Goal: Transaction & Acquisition: Register for event/course

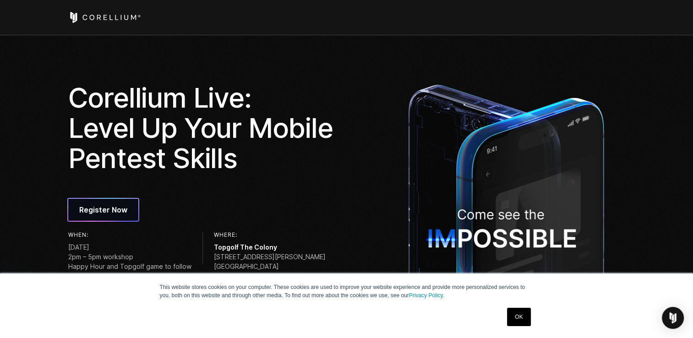
click at [526, 323] on link "OK" at bounding box center [518, 317] width 23 height 18
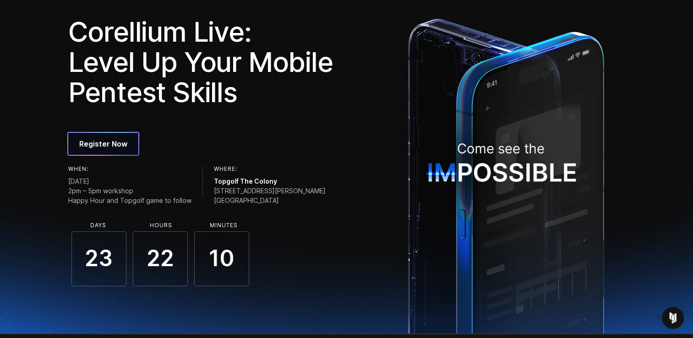
scroll to position [64, 0]
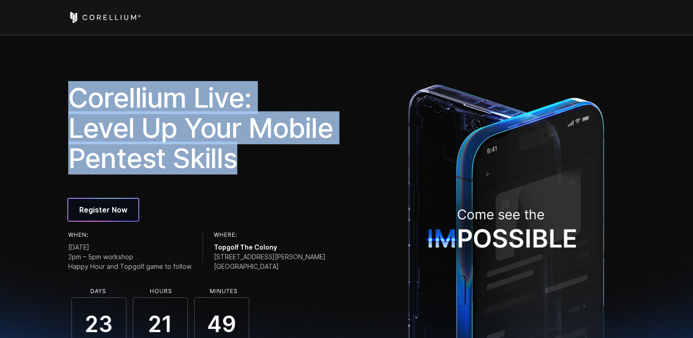
click at [261, 153] on h1 "Corellium Live: Level Up Your Mobile Pentest Skills" at bounding box center [204, 127] width 272 height 91
drag, startPoint x: 391, startPoint y: 239, endPoint x: 399, endPoint y: 234, distance: 9.2
click at [391, 239] on div "Corellium Live: Level Up Your Mobile Pentest Skills Register Now When: [DATE] 2…" at bounding box center [227, 238] width 336 height 313
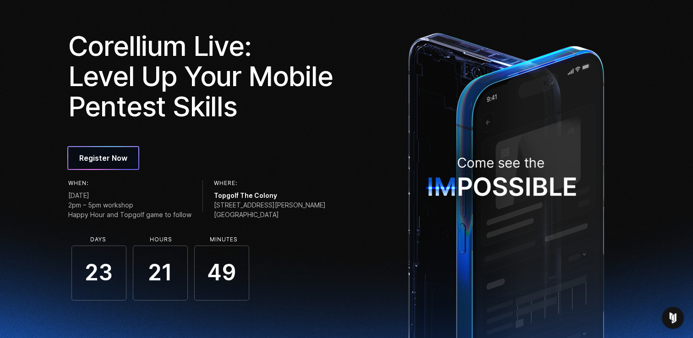
scroll to position [92, 0]
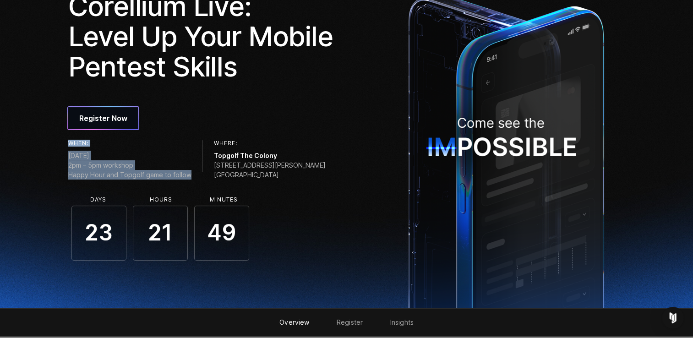
drag, startPoint x: 71, startPoint y: 143, endPoint x: 190, endPoint y: 175, distance: 123.5
click at [190, 175] on div "When: [DATE] 2pm – 5pm workshop Happy Hour and Topgolf game to follow Where: To…" at bounding box center [204, 161] width 272 height 43
copy div "When: [DATE] 2pm – 5pm workshop Happy Hour and Topgolf game to follow"
copy div "Where: [GEOGRAPHIC_DATA] [STREET_ADDRESS][PERSON_NAME]"
drag, startPoint x: 212, startPoint y: 143, endPoint x: 280, endPoint y: 179, distance: 77.3
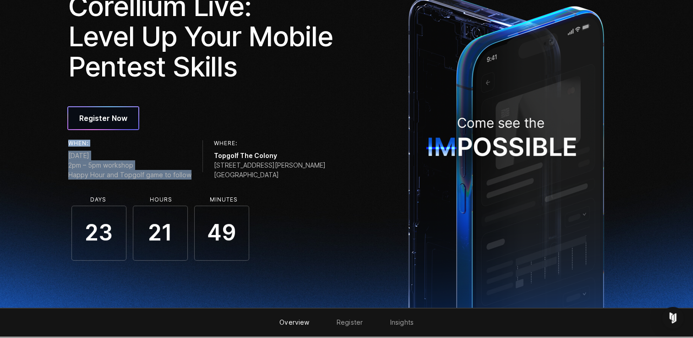
click at [280, 179] on div "When: [DATE] 2pm – 5pm workshop Happy Hour and Topgolf game to follow Where: To…" at bounding box center [204, 161] width 272 height 43
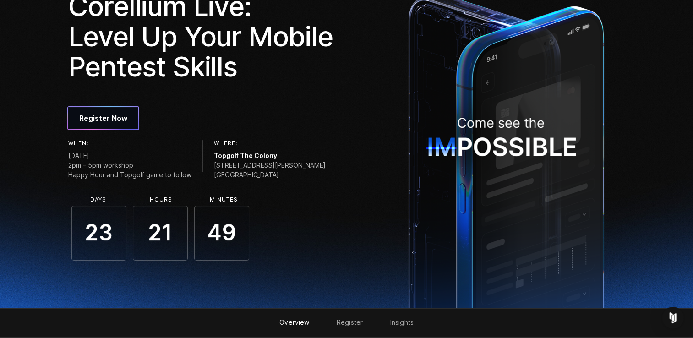
click at [353, 196] on div "Corellium Live: Level Up Your Mobile Pentest Skills Register Now When: [DATE] 2…" at bounding box center [227, 125] width 318 height 269
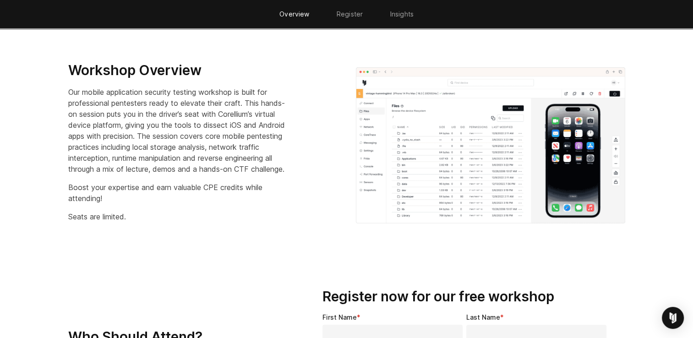
scroll to position [367, 0]
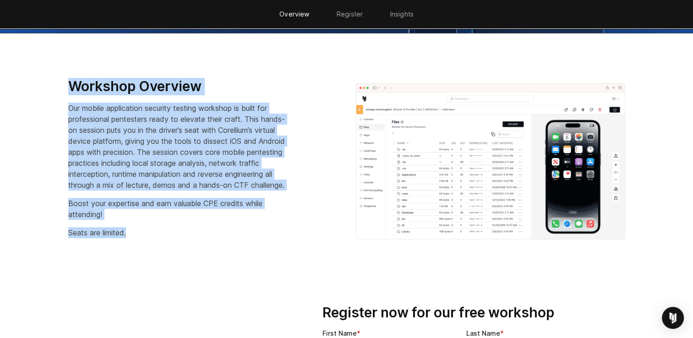
drag, startPoint x: 71, startPoint y: 85, endPoint x: 202, endPoint y: 224, distance: 191.0
click at [202, 224] on div "Workshop Overview Our mobile application security testing workshop is built for…" at bounding box center [202, 158] width 269 height 160
copy div "Workshop Overview Our mobile application security testing workshop is built for…"
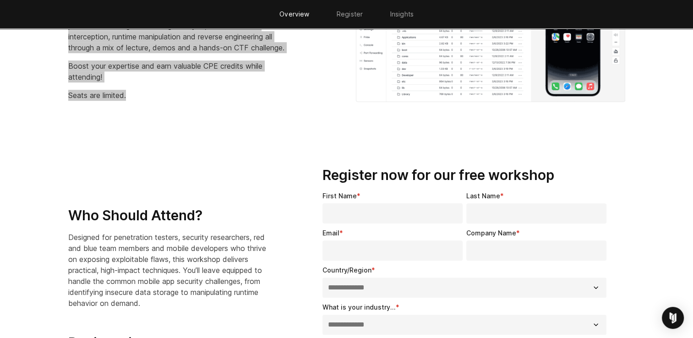
scroll to position [550, 0]
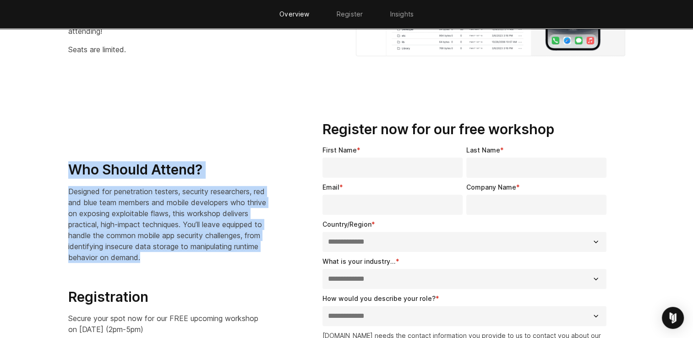
drag, startPoint x: 70, startPoint y: 172, endPoint x: 244, endPoint y: 252, distance: 191.5
click at [244, 252] on div "Who Should Attend? Designed for penetration testers, security researchers, red …" at bounding box center [178, 266] width 221 height 210
copy div "Who Should Attend? Designed for penetration testers, security researchers, red …"
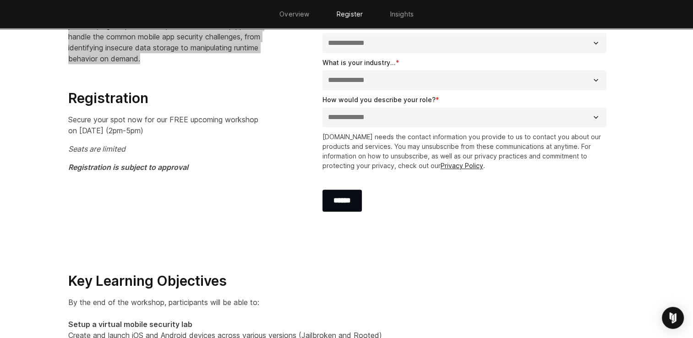
scroll to position [733, 0]
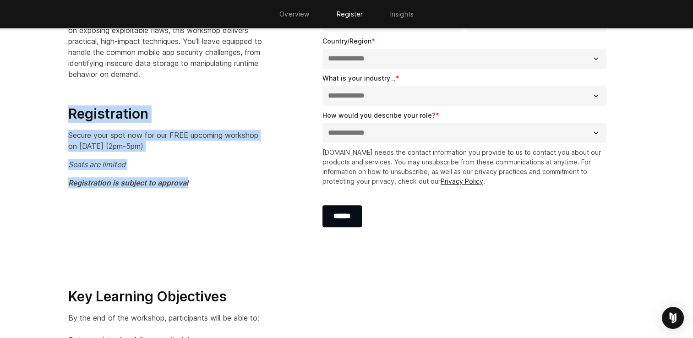
copy div "Registration Secure your spot now for our FREE upcoming workshop on [DATE] (2pm…"
drag, startPoint x: 68, startPoint y: 112, endPoint x: 196, endPoint y: 183, distance: 146.3
click at [196, 183] on div "Who Should Attend? Designed for penetration testers, security researchers, red …" at bounding box center [178, 83] width 221 height 210
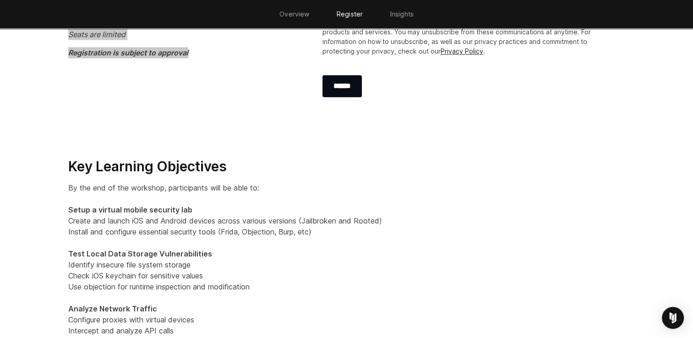
scroll to position [871, 0]
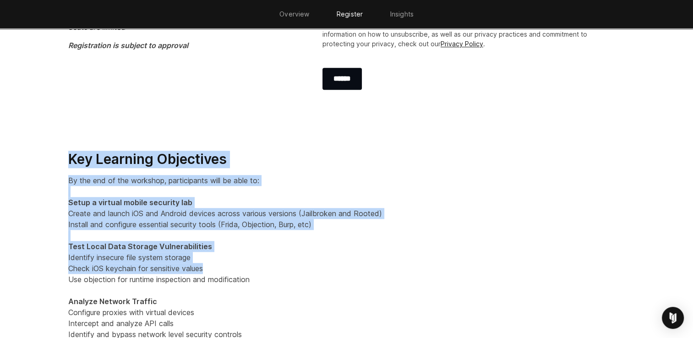
drag, startPoint x: 66, startPoint y: 155, endPoint x: 231, endPoint y: 264, distance: 197.3
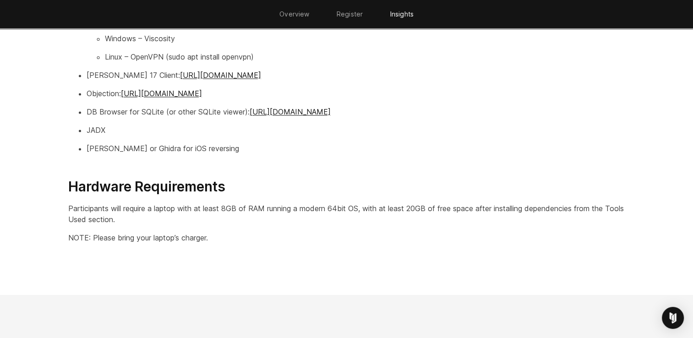
scroll to position [1421, 0]
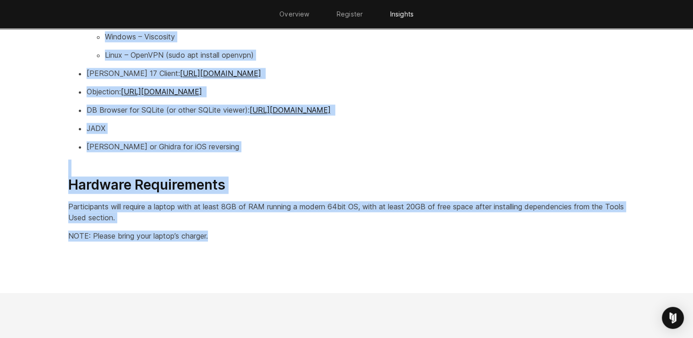
copy div "Lor Ipsumdol Sitametcon Ad eli sed do eiu temporin, utlaboreetdo magn al enim a…"
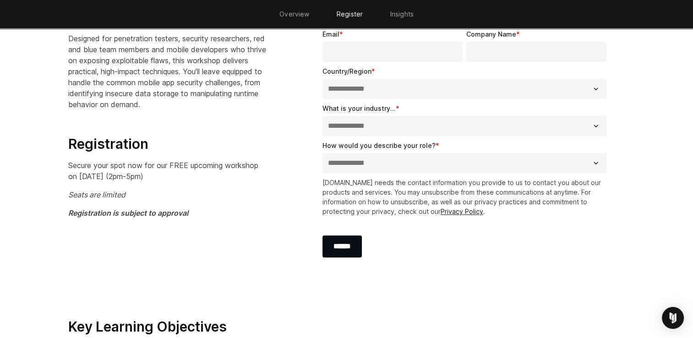
scroll to position [687, 0]
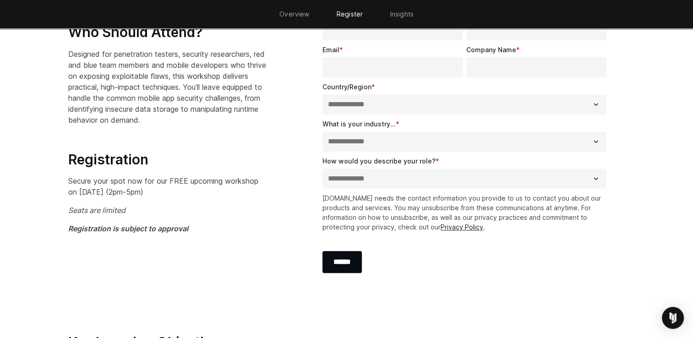
click at [422, 181] on select "**********" at bounding box center [465, 179] width 285 height 20
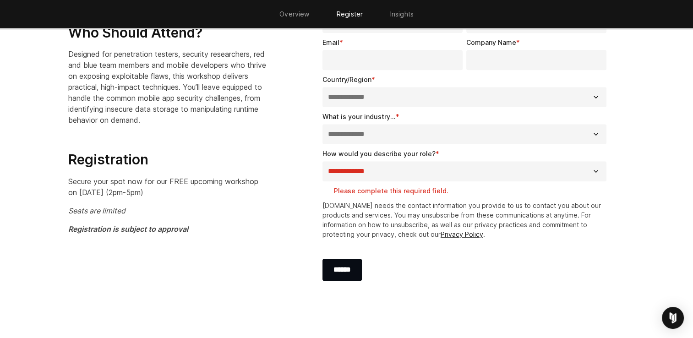
click at [250, 229] on p "Registration is subject to approval" at bounding box center [167, 229] width 199 height 11
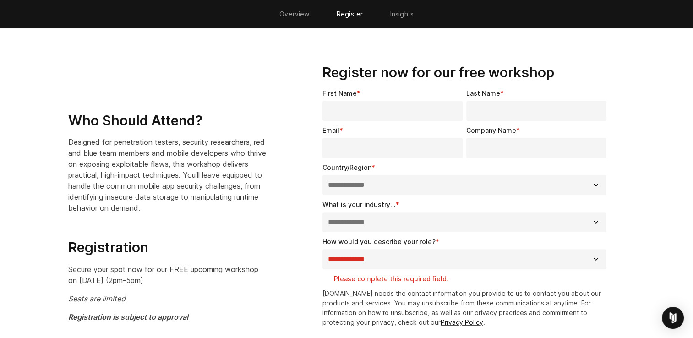
scroll to position [603, 0]
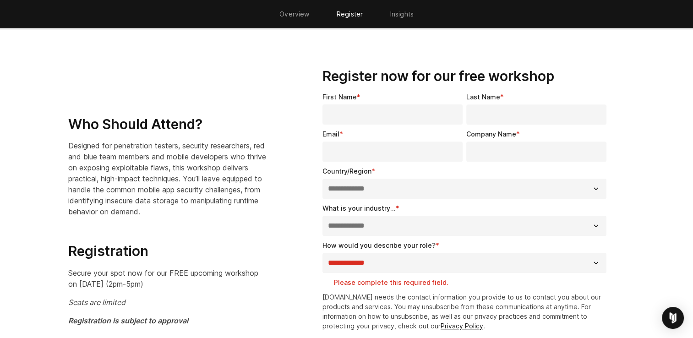
click at [368, 190] on select "**********" at bounding box center [465, 189] width 285 height 20
click at [337, 230] on select "**********" at bounding box center [465, 226] width 285 height 20
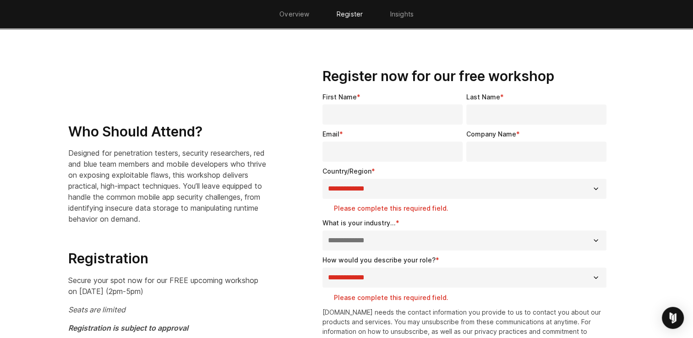
click at [317, 230] on div "**********" at bounding box center [467, 232] width 318 height 358
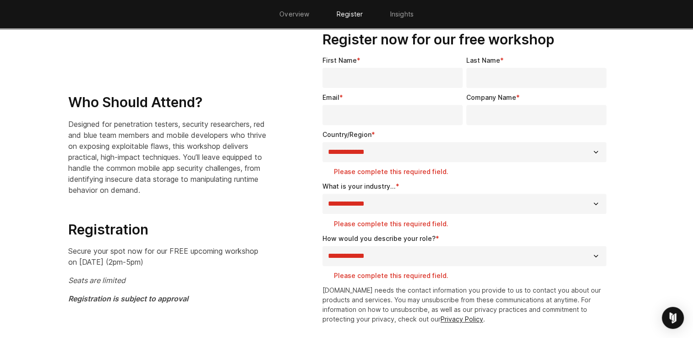
scroll to position [695, 0]
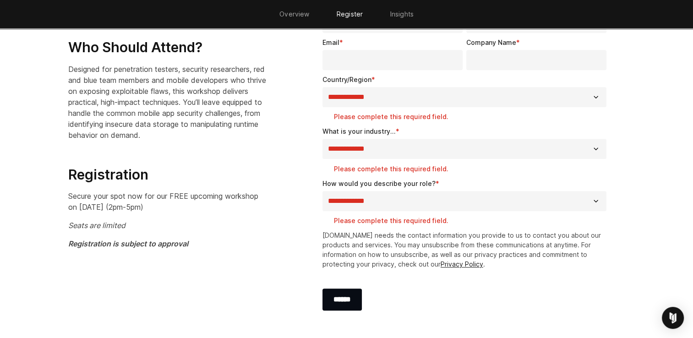
click at [372, 199] on select "**********" at bounding box center [465, 201] width 285 height 20
click at [674, 231] on section "**********" at bounding box center [346, 152] width 693 height 410
click at [589, 200] on select "**********" at bounding box center [465, 201] width 285 height 20
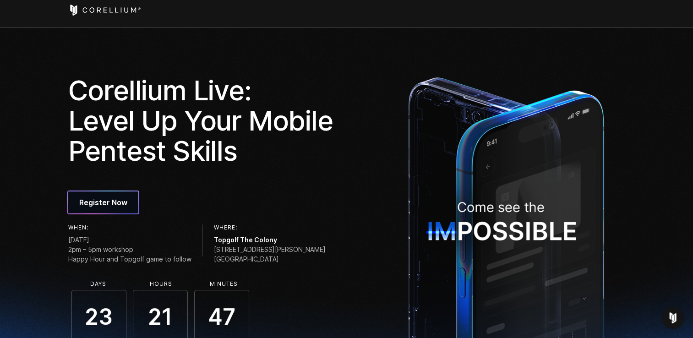
scroll to position [0, 0]
